Goal: Information Seeking & Learning: Find contact information

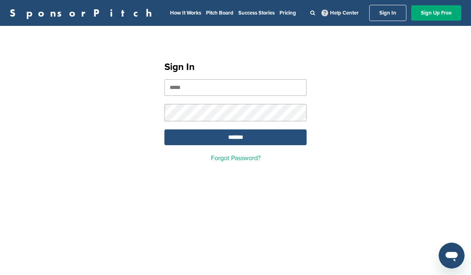
type input "**********"
click at [249, 138] on input "*******" at bounding box center [236, 137] width 142 height 16
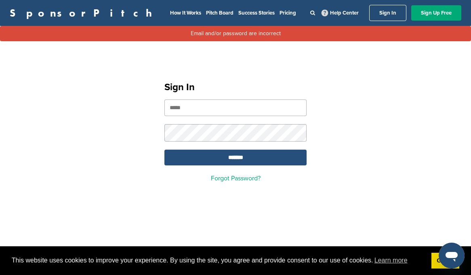
type input "**********"
click at [230, 160] on input "*******" at bounding box center [236, 158] width 142 height 16
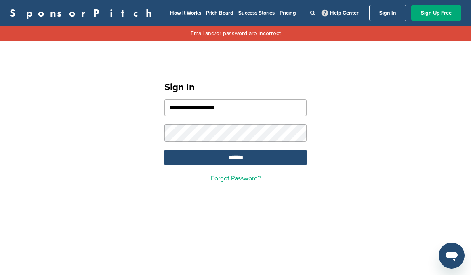
click at [188, 108] on input "**********" at bounding box center [236, 107] width 142 height 17
click at [181, 108] on input "**********" at bounding box center [236, 107] width 142 height 17
click at [198, 108] on input "**********" at bounding box center [236, 107] width 142 height 17
type input "**********"
click at [248, 161] on input "*******" at bounding box center [236, 158] width 142 height 16
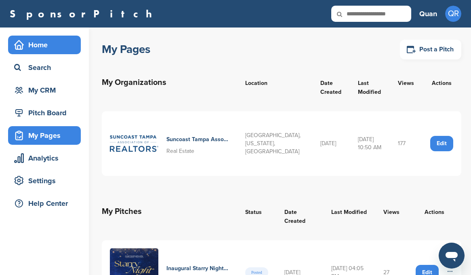
click at [43, 46] on div "Home" at bounding box center [46, 45] width 69 height 15
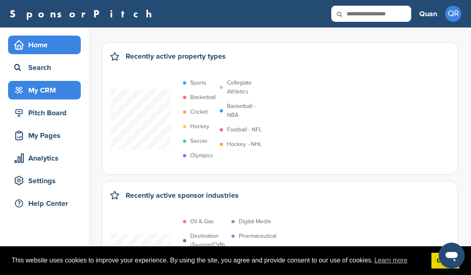
click at [44, 89] on div "My CRM" at bounding box center [46, 90] width 69 height 15
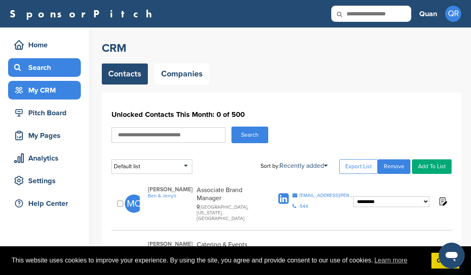
click at [38, 69] on div "Search" at bounding box center [46, 67] width 69 height 15
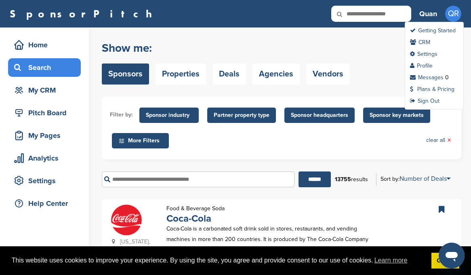
click at [454, 15] on span "QR" at bounding box center [454, 14] width 16 height 16
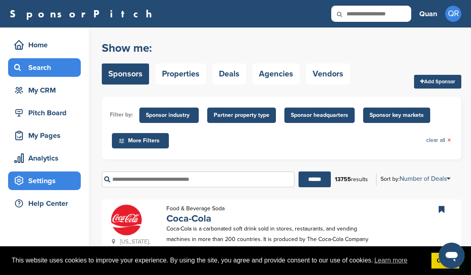
click at [51, 182] on div "Settings" at bounding box center [46, 180] width 69 height 15
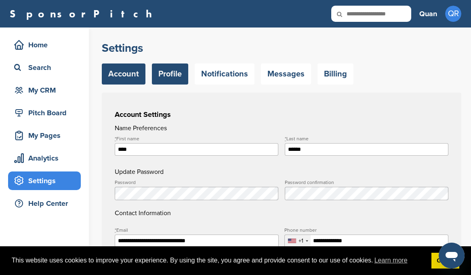
click at [165, 75] on link "Profile" at bounding box center [170, 73] width 36 height 21
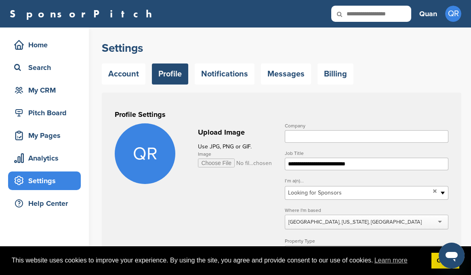
click at [213, 162] on input "Image" at bounding box center [235, 162] width 74 height 9
type input "**********"
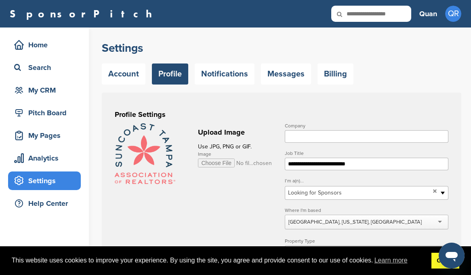
click at [439, 260] on link "Got it!" at bounding box center [446, 261] width 28 height 16
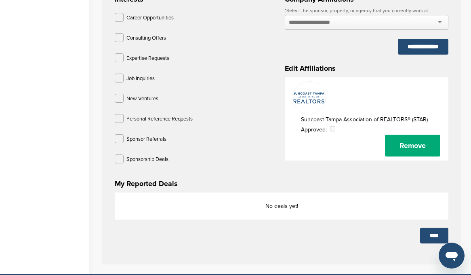
scroll to position [357, 0]
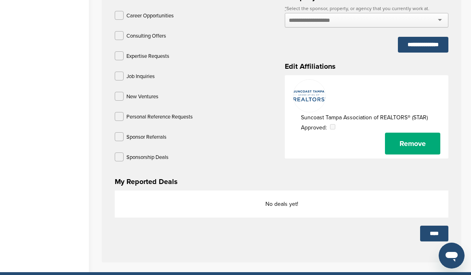
click at [309, 97] on img at bounding box center [310, 96] width 32 height 32
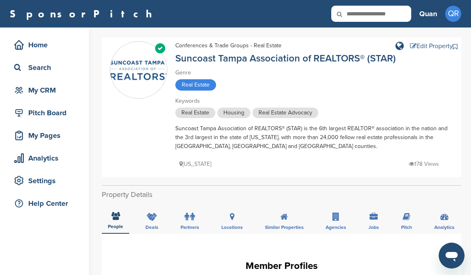
click at [424, 45] on div "Edit Property" at bounding box center [431, 46] width 43 height 6
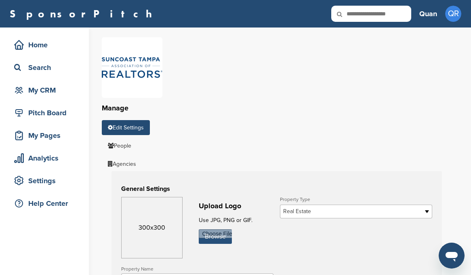
click at [224, 237] on input "file" at bounding box center [215, 236] width 33 height 15
type input "**********"
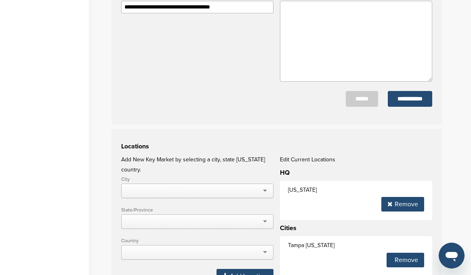
scroll to position [460, 0]
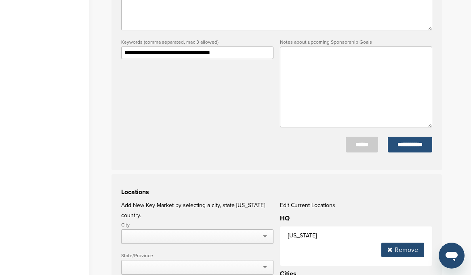
click at [414, 146] on input "**********" at bounding box center [410, 145] width 44 height 16
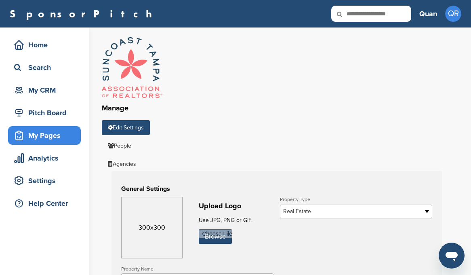
click at [51, 136] on div "My Pages" at bounding box center [46, 135] width 69 height 15
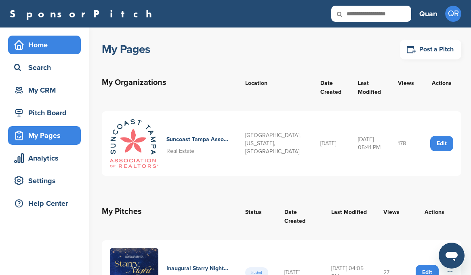
click at [47, 37] on div "Home" at bounding box center [44, 45] width 73 height 19
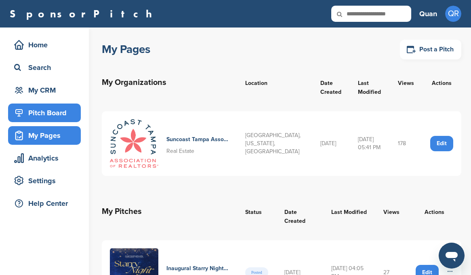
click at [52, 110] on div "Pitch Board" at bounding box center [46, 113] width 69 height 15
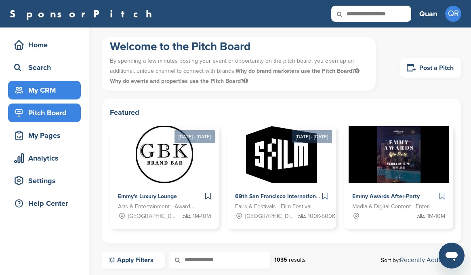
click at [40, 94] on div "My CRM" at bounding box center [46, 90] width 69 height 15
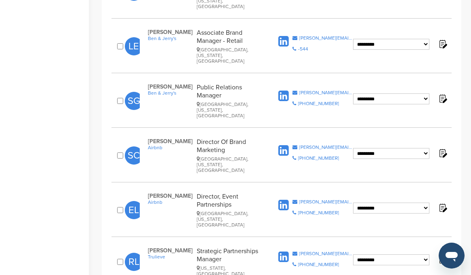
scroll to position [265, 0]
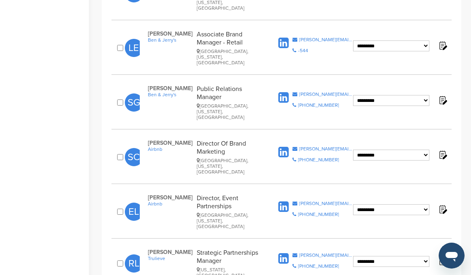
drag, startPoint x: 145, startPoint y: 166, endPoint x: 239, endPoint y: 176, distance: 94.8
click at [239, 194] on div "Emily Leeton Airbnb Director, Event Partnerships Seattle, Washington, United St…" at bounding box center [208, 211] width 137 height 35
copy div "Emily Leeton Airbnb Director, Event Partnerships"
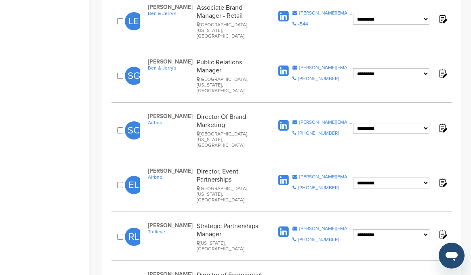
drag, startPoint x: 148, startPoint y: 187, endPoint x: 230, endPoint y: 196, distance: 83.0
click at [230, 222] on div "Renee Legere Trulieve Strategic Partnerships Manager Florida, United States" at bounding box center [208, 237] width 137 height 30
copy div "Renee Legere Trulieve Strategic Partnerships Manager"
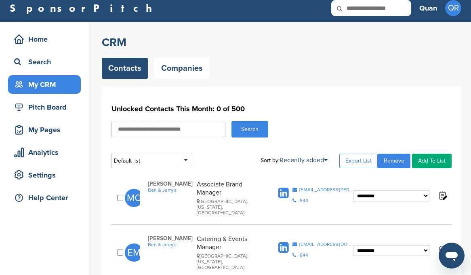
scroll to position [0, 0]
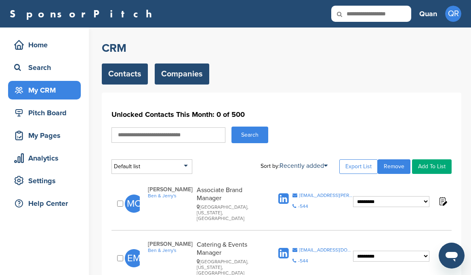
click at [196, 74] on link "Companies" at bounding box center [182, 73] width 55 height 21
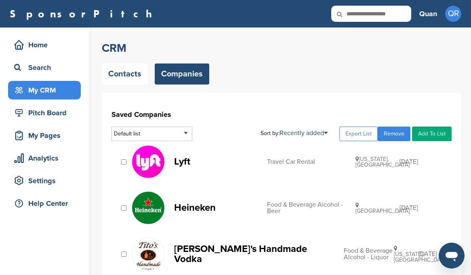
scroll to position [80, 0]
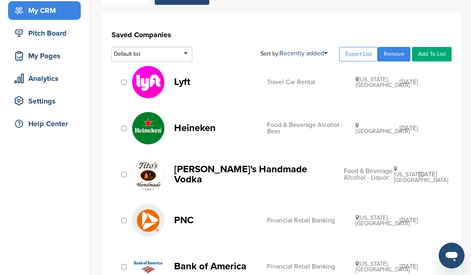
click at [150, 84] on img at bounding box center [148, 82] width 32 height 32
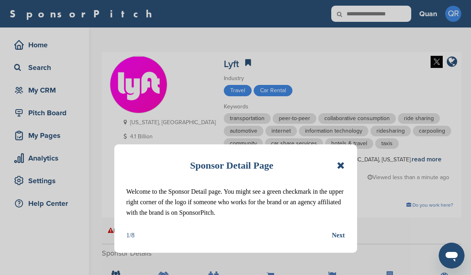
click at [336, 166] on div "Sponsor Detail Page" at bounding box center [236, 165] width 219 height 18
click at [339, 166] on icon at bounding box center [341, 166] width 8 height 10
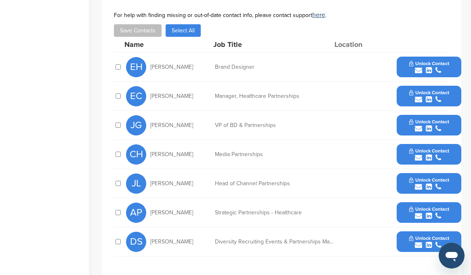
scroll to position [306, 0]
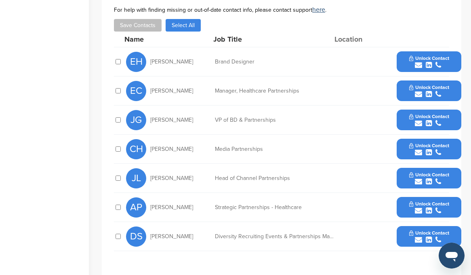
click at [334, 234] on div "Diversity Recruiting Events & Partnerships Manager" at bounding box center [275, 237] width 121 height 6
drag, startPoint x: 150, startPoint y: 218, endPoint x: 338, endPoint y: 215, distance: 188.4
click at [338, 222] on div "DS Deshawn Spellman Diversity Recruiting Events & Partnerships Manager Unlock C…" at bounding box center [294, 236] width 336 height 29
copy div "Deshawn Spellman Diversity Recruiting Events & Partnerships Manage"
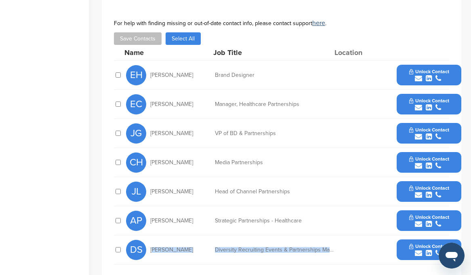
scroll to position [285, 0]
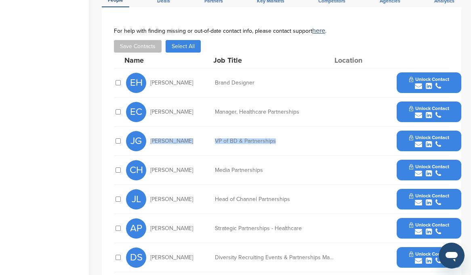
drag, startPoint x: 281, startPoint y: 127, endPoint x: 150, endPoint y: 121, distance: 131.1
click at [150, 127] on div "JG Jordan Glassberg VP of BD & Partnerships Unlock Contact" at bounding box center [294, 141] width 336 height 29
copy div "Jordan Glassberg VP of BD & Partnerships"
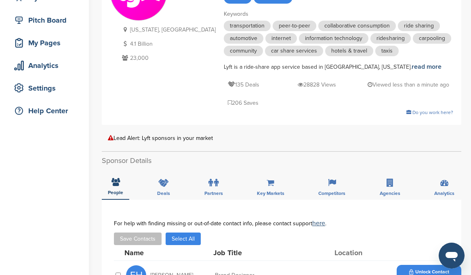
scroll to position [82, 0]
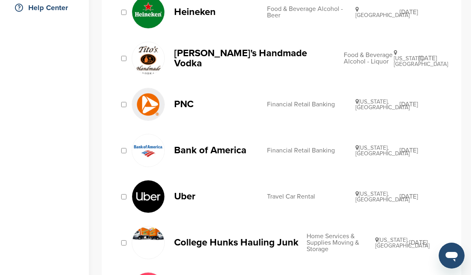
scroll to position [204, 0]
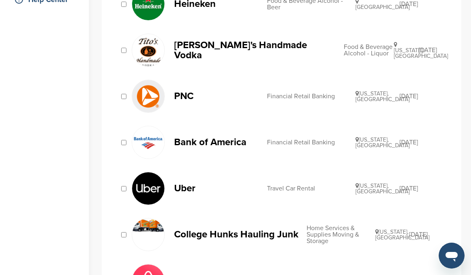
click at [184, 186] on p "Uber" at bounding box center [216, 188] width 85 height 10
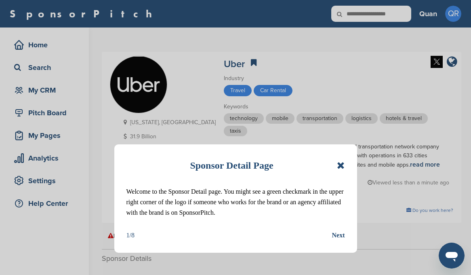
click at [342, 164] on icon at bounding box center [341, 166] width 8 height 10
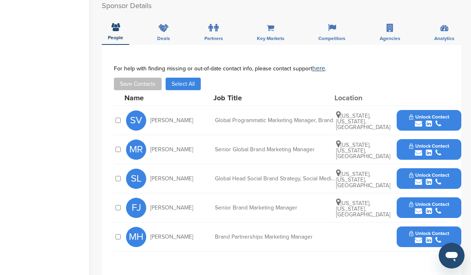
scroll to position [253, 0]
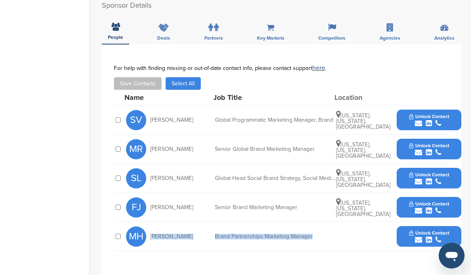
drag, startPoint x: 325, startPoint y: 209, endPoint x: 149, endPoint y: 202, distance: 176.4
click at [149, 222] on div "MH Marissa Hart Brand Partnerships Marketing Manager Unlock Contact" at bounding box center [294, 236] width 336 height 29
copy div "Marissa Hart Brand Partnerships Marketing Manager"
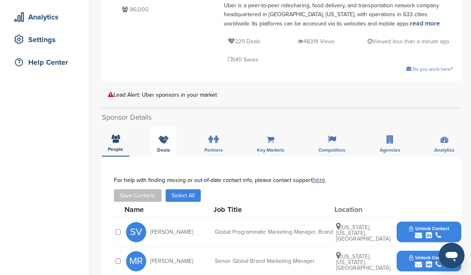
scroll to position [0, 0]
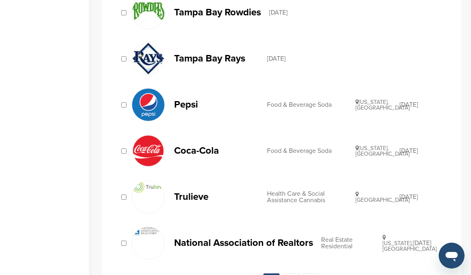
scroll to position [794, 0]
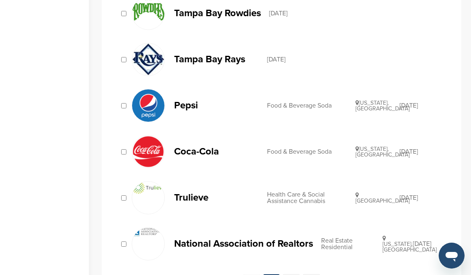
click at [201, 156] on p "Coca-Cola" at bounding box center [216, 151] width 85 height 10
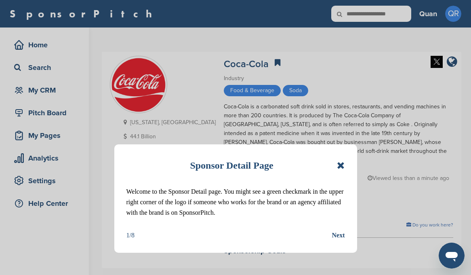
click at [341, 166] on icon at bounding box center [341, 166] width 8 height 10
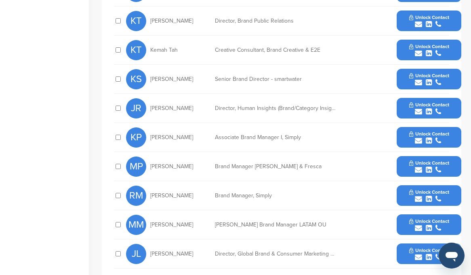
scroll to position [427, 0]
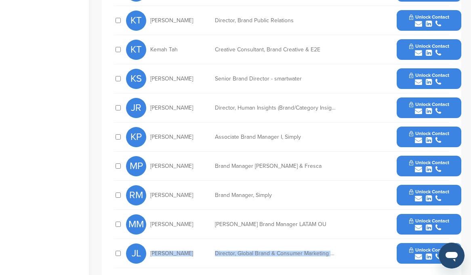
drag, startPoint x: 150, startPoint y: 216, endPoint x: 347, endPoint y: 221, distance: 196.6
click at [347, 239] on div "JL [PERSON_NAME] Director, Global Brand & Consumer Marketing Analytics Operatio…" at bounding box center [294, 253] width 336 height 29
copy div "[PERSON_NAME] Director, Global Brand & Consumer Marketing Analyti"
click at [310, 251] on div "Director, Global Brand & Consumer Marketing Analytics Operations" at bounding box center [275, 254] width 121 height 6
click at [408, 241] on button "Unlock Contact" at bounding box center [429, 253] width 59 height 24
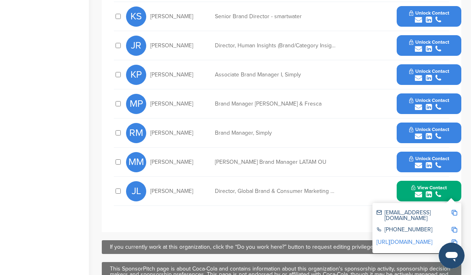
scroll to position [490, 0]
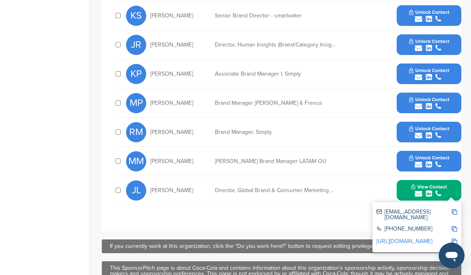
click at [412, 238] on link "[URL][DOMAIN_NAME]" at bounding box center [405, 241] width 56 height 7
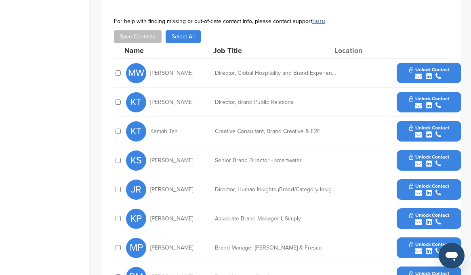
scroll to position [345, 0]
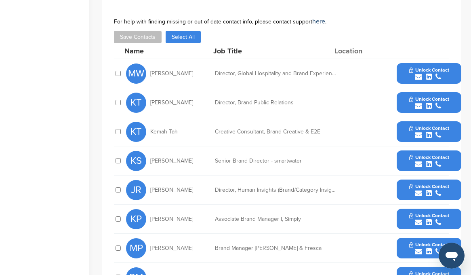
drag, startPoint x: 427, startPoint y: 56, endPoint x: 270, endPoint y: 67, distance: 157.2
click at [270, 88] on div "KT [PERSON_NAME] Director, Brand Public Relations Unlock Contact" at bounding box center [294, 102] width 336 height 29
click at [422, 91] on button "Unlock Contact" at bounding box center [429, 103] width 59 height 24
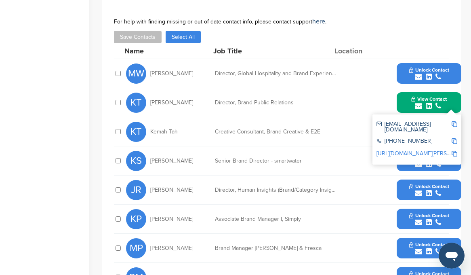
click at [409, 150] on link "[URL][DOMAIN_NAME][PERSON_NAME]" at bounding box center [426, 153] width 99 height 7
drag, startPoint x: 152, startPoint y: 68, endPoint x: 302, endPoint y: 63, distance: 150.1
click at [302, 88] on div "KT [PERSON_NAME] Director, Brand Public Relations View Contact [EMAIL_ADDRESS][…" at bounding box center [294, 102] width 336 height 29
copy div "[PERSON_NAME] Director, Brand Public Relations"
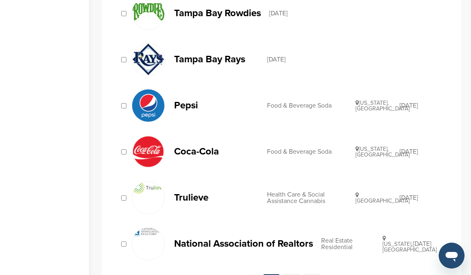
click at [186, 109] on p "Pepsi" at bounding box center [216, 105] width 85 height 10
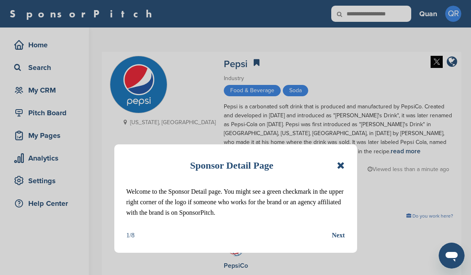
click at [345, 164] on div "Sponsor Detail Page Welcome to the Sponsor Detail page. You might see a green c…" at bounding box center [235, 198] width 243 height 108
click at [343, 164] on icon at bounding box center [341, 166] width 8 height 10
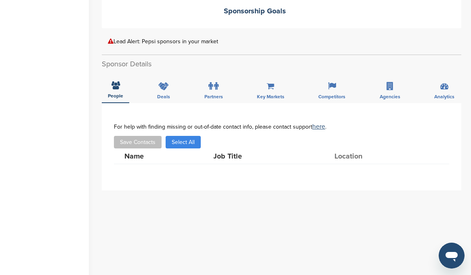
scroll to position [280, 0]
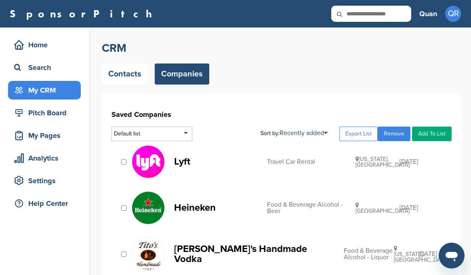
click at [359, 16] on icon at bounding box center [345, 14] width 27 height 17
click at [370, 15] on input "text" at bounding box center [372, 14] width 80 height 16
type input "*******"
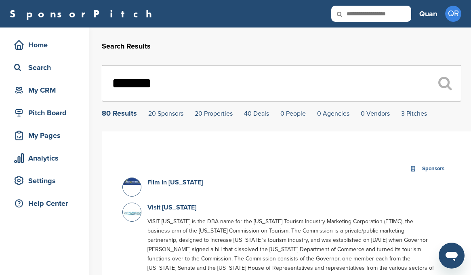
click at [199, 86] on input "*******" at bounding box center [282, 83] width 360 height 36
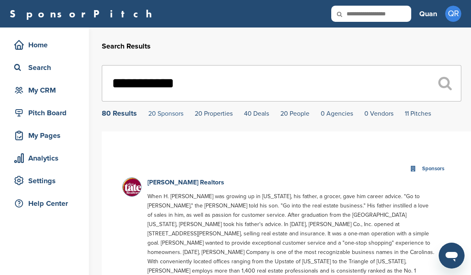
type input "**********"
click at [168, 116] on link "20 Sponsors" at bounding box center [165, 114] width 35 height 8
click at [167, 116] on link "20 Sponsors" at bounding box center [165, 114] width 35 height 8
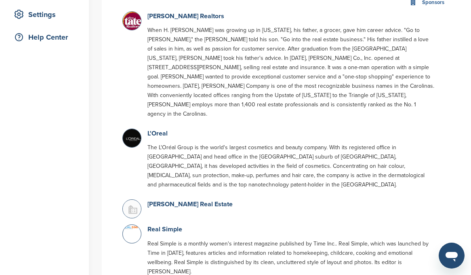
scroll to position [146, 0]
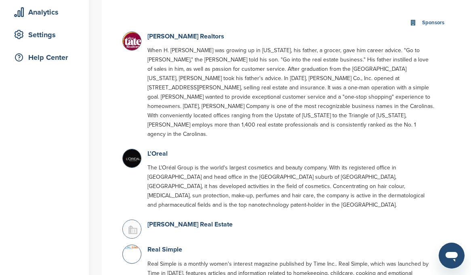
click at [132, 149] on img at bounding box center [133, 159] width 20 height 20
click at [161, 150] on link "L'Oreal" at bounding box center [158, 154] width 20 height 8
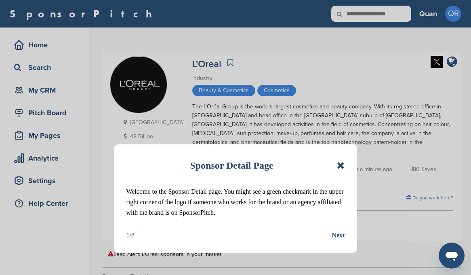
click at [343, 167] on icon at bounding box center [341, 166] width 8 height 10
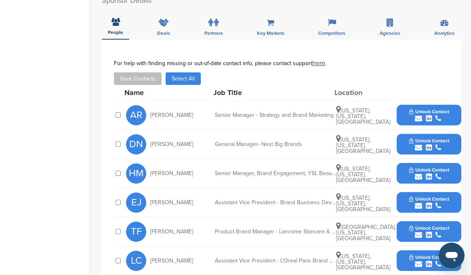
scroll to position [275, 0]
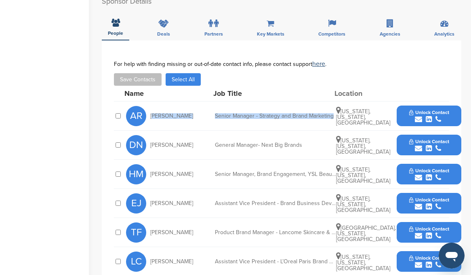
drag, startPoint x: 152, startPoint y: 106, endPoint x: 332, endPoint y: 106, distance: 179.9
click at [332, 106] on div "AR Annalee Rice Senior Manager - Strategy and Brand Marketing New York, New Yor…" at bounding box center [294, 115] width 336 height 29
copy div "Annalee Rice Senior Manager - Strategy and Brand Marketing"
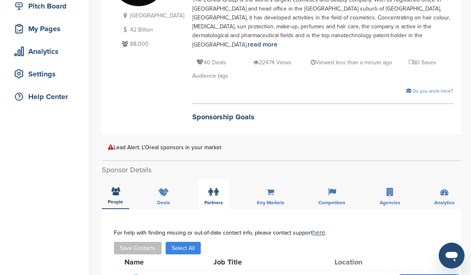
scroll to position [0, 0]
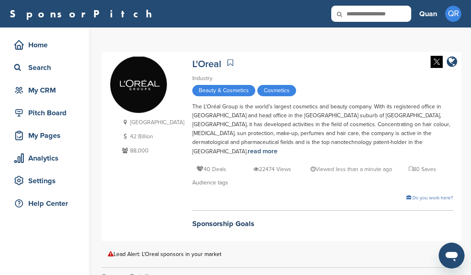
click at [357, 15] on icon at bounding box center [345, 14] width 27 height 17
click at [368, 14] on input "text" at bounding box center [372, 14] width 80 height 16
type input "**********"
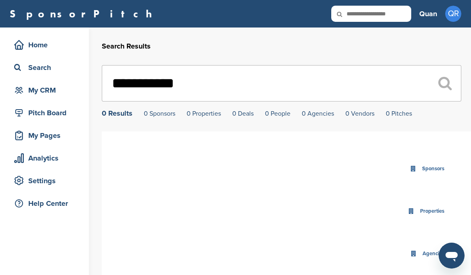
click at [226, 87] on input "**********" at bounding box center [282, 83] width 360 height 36
drag, startPoint x: 240, startPoint y: 84, endPoint x: 90, endPoint y: 68, distance: 150.9
click at [90, 68] on div "**********" at bounding box center [235, 253] width 471 height 453
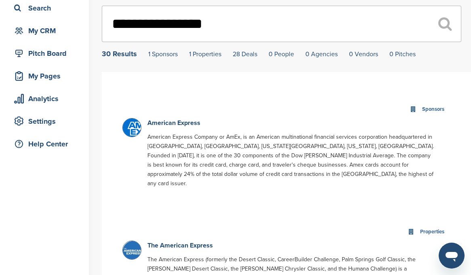
scroll to position [60, 0]
type input "**********"
click at [158, 127] on link "American Express" at bounding box center [174, 122] width 53 height 8
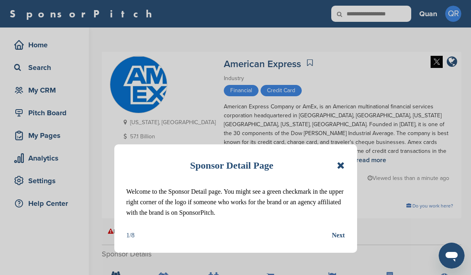
click at [343, 166] on icon at bounding box center [341, 166] width 8 height 10
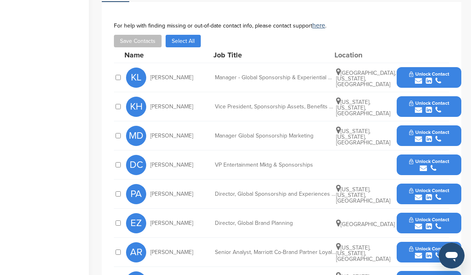
scroll to position [289, 0]
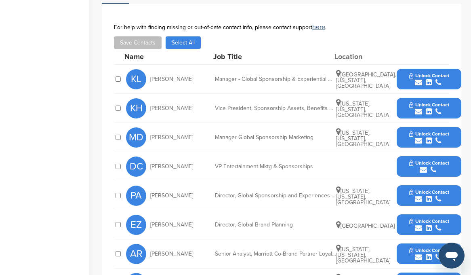
drag, startPoint x: 319, startPoint y: 129, endPoint x: 146, endPoint y: 126, distance: 173.9
click at [146, 152] on div "DC [PERSON_NAME] VP Entertainment Mktg & Sponsorships Unlock Contact" at bounding box center [294, 166] width 336 height 29
copy div "[PERSON_NAME] VP Entertainment Mktg & Sponsorships"
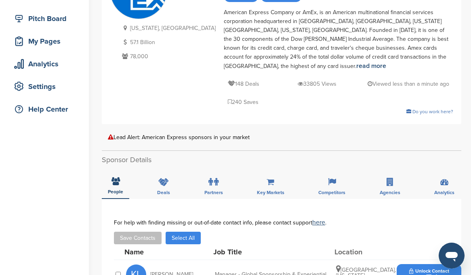
scroll to position [0, 0]
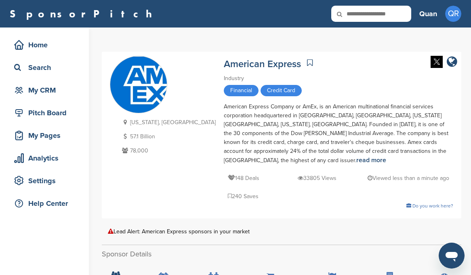
click at [368, 14] on input "text" at bounding box center [372, 14] width 80 height 16
type input "*********"
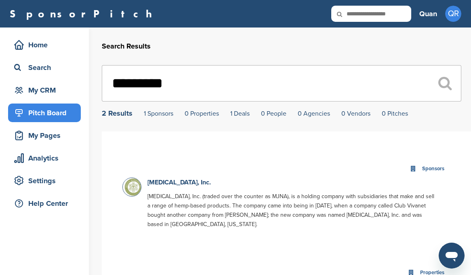
click at [48, 111] on div "Pitch Board" at bounding box center [46, 113] width 69 height 15
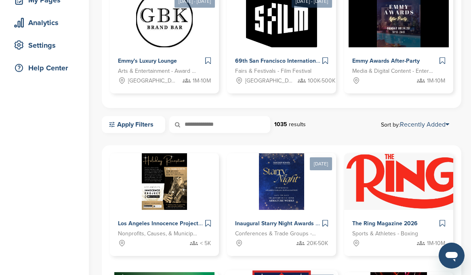
scroll to position [135, 0]
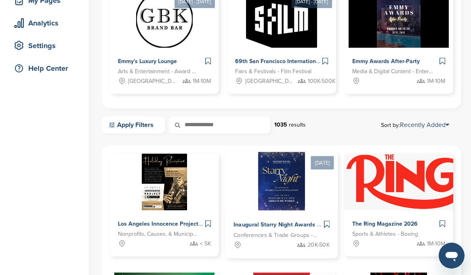
click at [266, 196] on img at bounding box center [281, 181] width 47 height 59
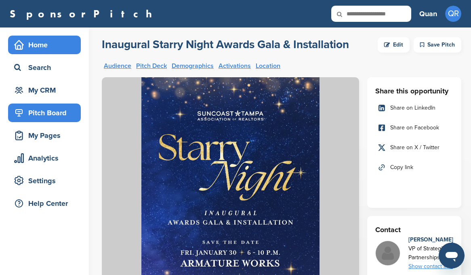
click at [43, 45] on div "Home" at bounding box center [46, 45] width 69 height 15
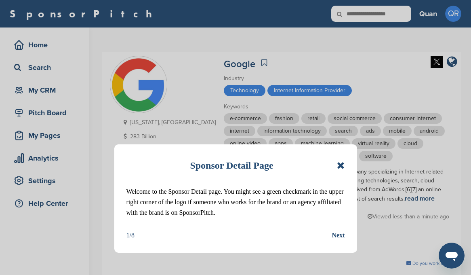
click at [344, 165] on icon at bounding box center [341, 166] width 8 height 10
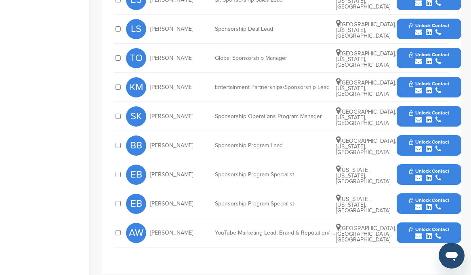
scroll to position [488, 0]
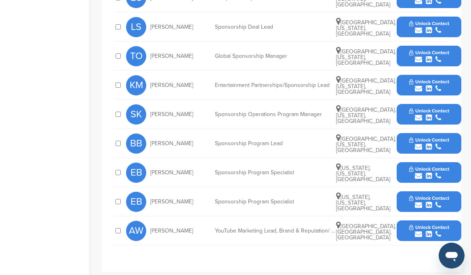
drag, startPoint x: 293, startPoint y: 128, endPoint x: 144, endPoint y: 123, distance: 149.3
click at [144, 129] on div "BB [PERSON_NAME] Sponsorship Program Lead [GEOGRAPHIC_DATA], [US_STATE], [GEOGR…" at bounding box center [294, 143] width 336 height 29
copy div "[PERSON_NAME] Sponsorship Program Lead"
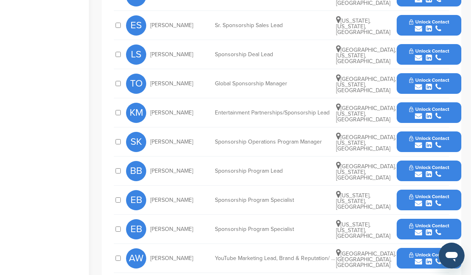
scroll to position [460, 0]
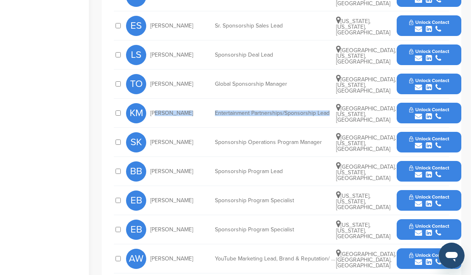
drag, startPoint x: 328, startPoint y: 92, endPoint x: 153, endPoint y: 88, distance: 174.7
click at [153, 99] on div "KM [PERSON_NAME] Entertainment Partnerships/Sponsorship Lead [GEOGRAPHIC_DATA],…" at bounding box center [294, 113] width 336 height 29
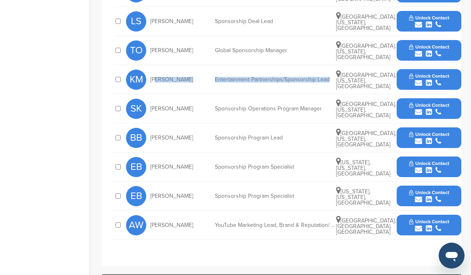
scroll to position [500, 0]
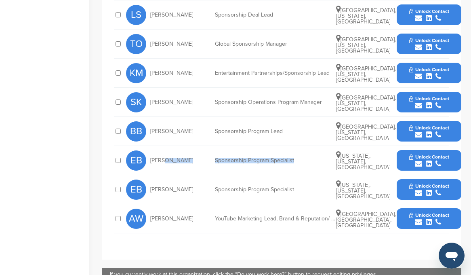
drag, startPoint x: 297, startPoint y: 143, endPoint x: 160, endPoint y: 149, distance: 136.8
click at [160, 149] on div "EB [PERSON_NAME] Sponsorship Program Specialist [US_STATE], [US_STATE], [GEOGRA…" at bounding box center [294, 160] width 336 height 29
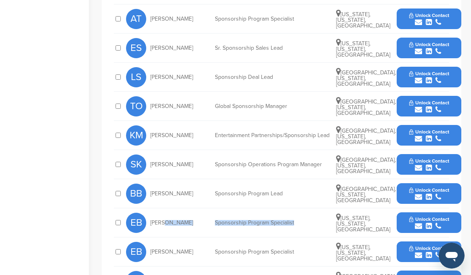
scroll to position [437, 0]
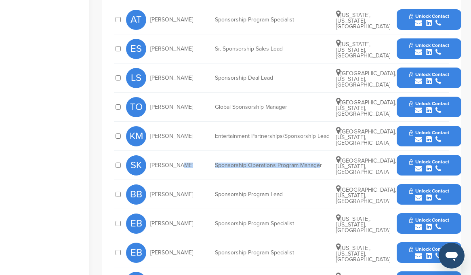
drag, startPoint x: 319, startPoint y: 148, endPoint x: 175, endPoint y: 141, distance: 144.1
click at [175, 151] on div "SK [PERSON_NAME] Sponsorship Operations Program Manager [GEOGRAPHIC_DATA], [US_…" at bounding box center [294, 165] width 336 height 29
click at [290, 151] on div "SK [PERSON_NAME] Sponsorship Operations Program Manager [GEOGRAPHIC_DATA], [US_…" at bounding box center [294, 165] width 336 height 29
drag, startPoint x: 325, startPoint y: 146, endPoint x: 144, endPoint y: 140, distance: 180.8
click at [144, 151] on div "SK [PERSON_NAME] Sponsorship Operations Program Manager [GEOGRAPHIC_DATA], [US_…" at bounding box center [294, 165] width 336 height 29
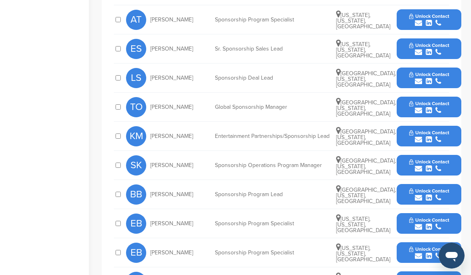
copy div "[PERSON_NAME] Sponsorship Operations Program Manager"
